Goal: Information Seeking & Learning: Find contact information

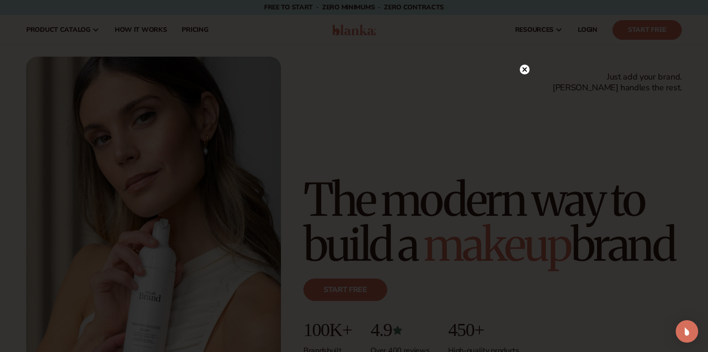
click at [525, 68] on icon at bounding box center [525, 69] width 5 height 5
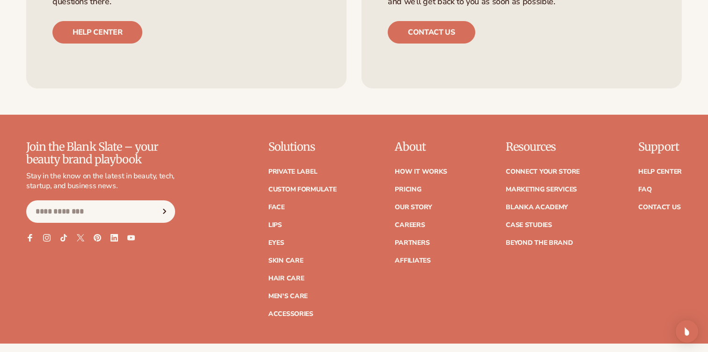
scroll to position [3729, 0]
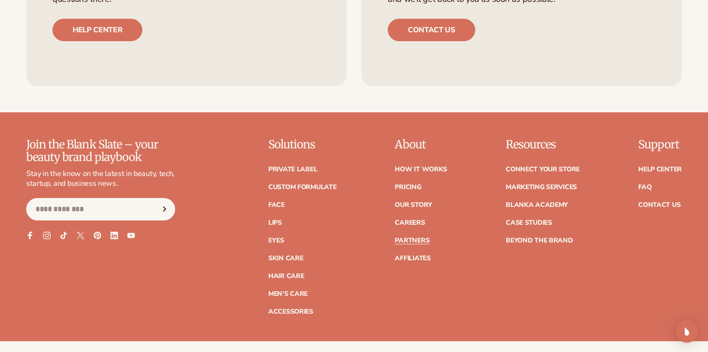
click at [407, 242] on link "Partners" at bounding box center [412, 240] width 35 height 7
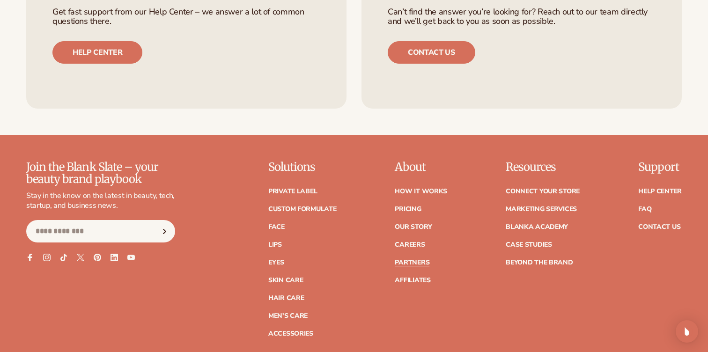
scroll to position [1589, 0]
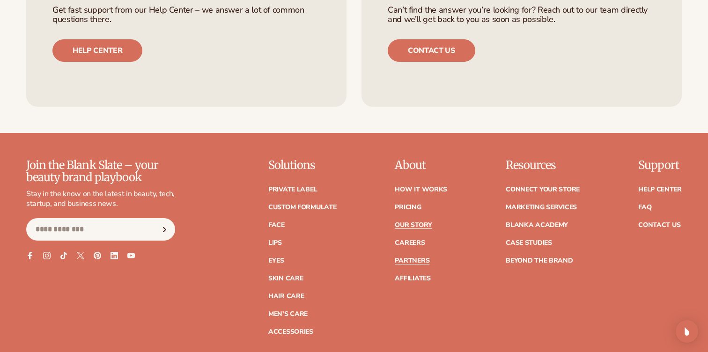
click at [419, 227] on link "Our Story" at bounding box center [413, 225] width 37 height 7
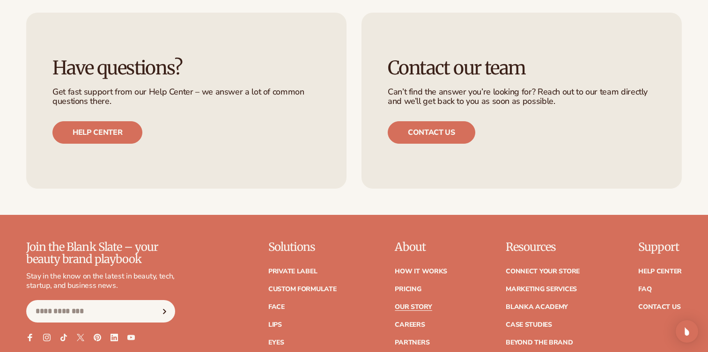
scroll to position [2417, 0]
click at [46, 335] on icon at bounding box center [47, 337] width 4 height 4
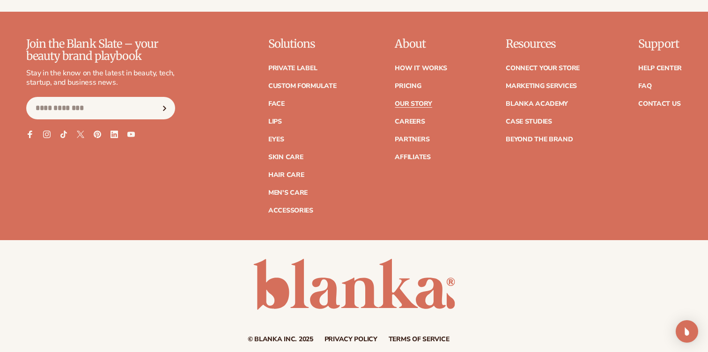
scroll to position [2653, 0]
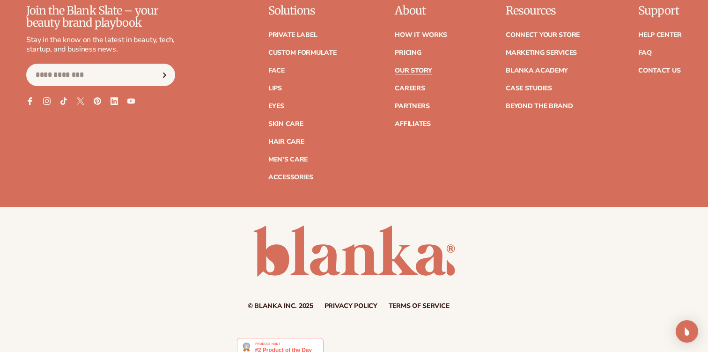
click at [285, 338] on img at bounding box center [280, 347] width 87 height 19
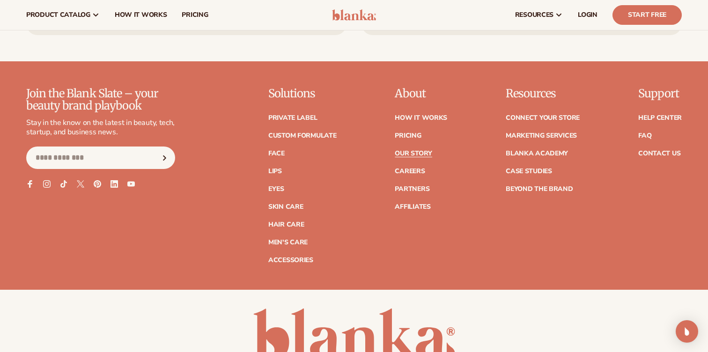
scroll to position [2551, 0]
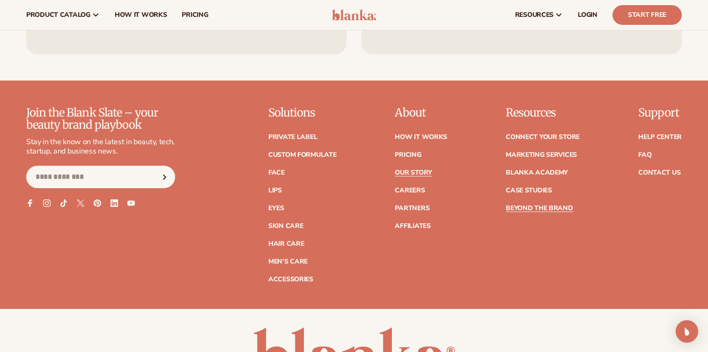
click at [538, 205] on link "Beyond the brand" at bounding box center [539, 208] width 67 height 7
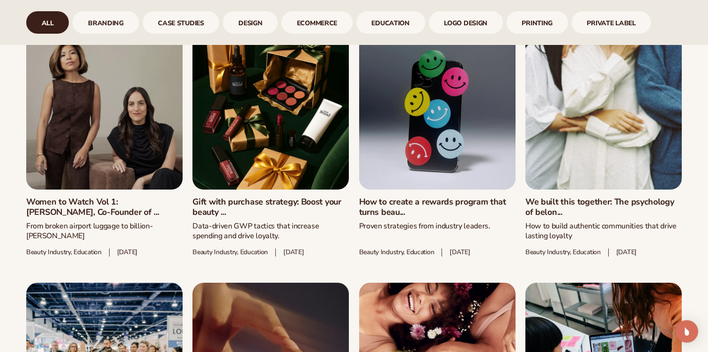
scroll to position [505, 0]
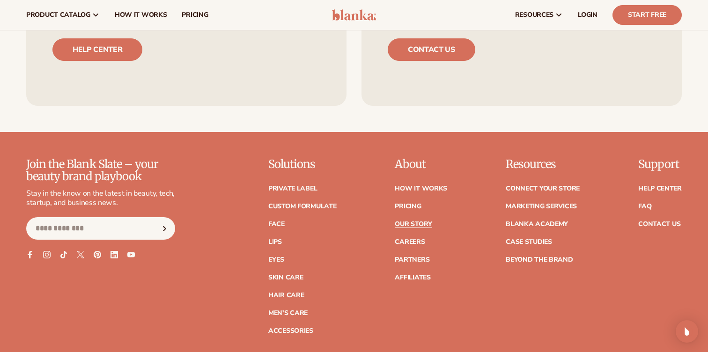
scroll to position [2499, 0]
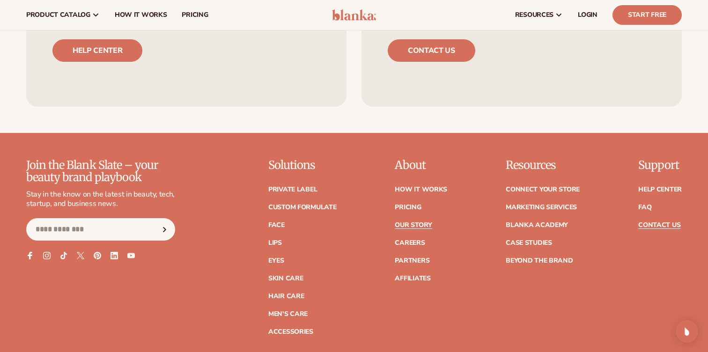
click at [662, 222] on link "Contact Us" at bounding box center [659, 225] width 42 height 7
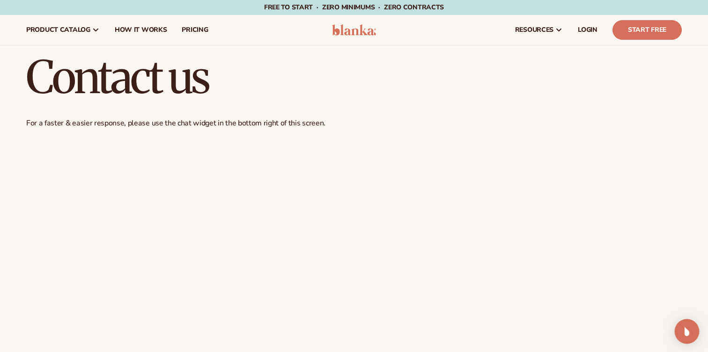
click at [684, 322] on div "Open Intercom Messenger" at bounding box center [687, 331] width 25 height 25
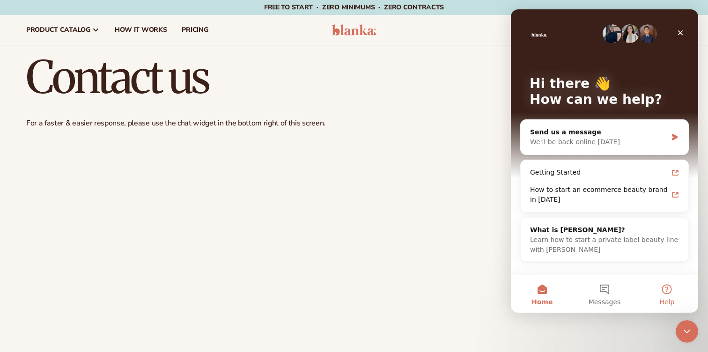
click at [667, 292] on button "Help" at bounding box center [667, 293] width 62 height 37
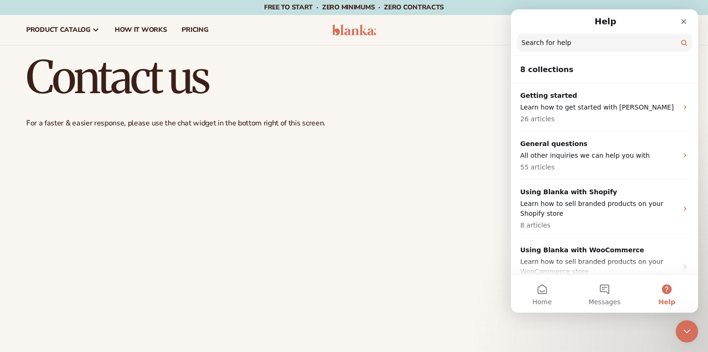
click at [565, 45] on input "Search for help" at bounding box center [604, 43] width 175 height 18
type input "******"
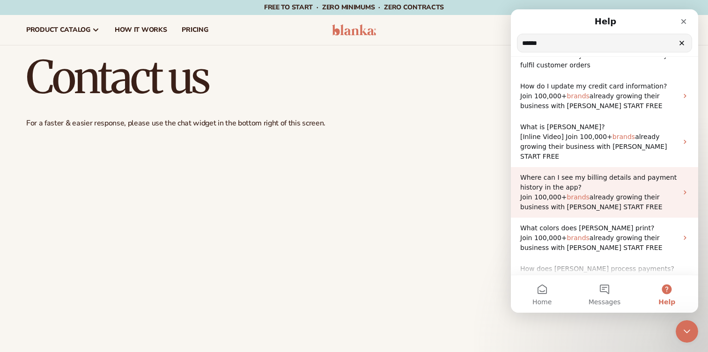
scroll to position [156, 0]
